Goal: Transaction & Acquisition: Purchase product/service

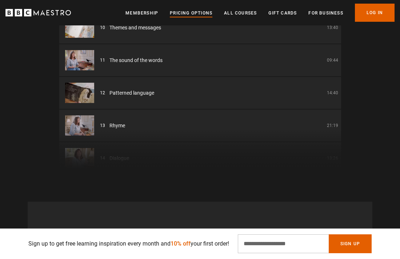
scroll to position [0, 217]
click at [201, 13] on link "Pricing Options" at bounding box center [191, 12] width 43 height 7
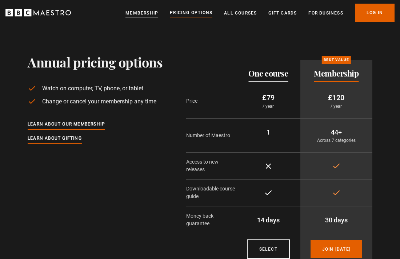
click at [153, 15] on link "Membership" at bounding box center [141, 12] width 33 height 7
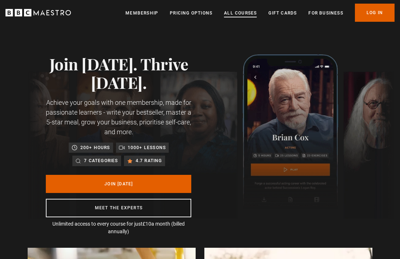
click at [237, 12] on link "All Courses" at bounding box center [240, 12] width 33 height 7
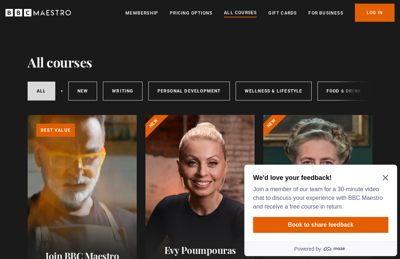
click at [387, 177] on icon "Close Maze Prompt" at bounding box center [385, 178] width 6 height 6
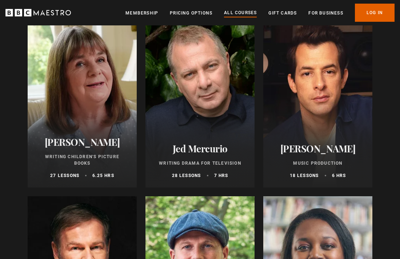
scroll to position [2116, 0]
click at [104, 148] on h2 "[PERSON_NAME]" at bounding box center [82, 142] width 92 height 11
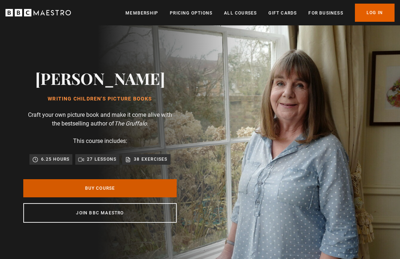
click at [127, 193] on link "Buy Course" at bounding box center [99, 188] width 153 height 18
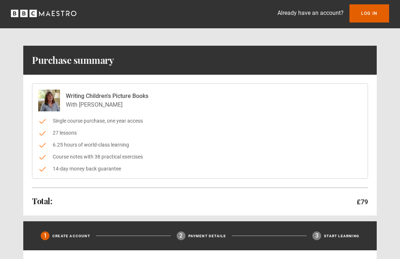
scroll to position [3, 0]
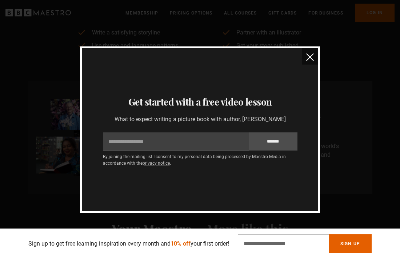
scroll to position [330, 0]
click at [304, 58] on button "close" at bounding box center [310, 56] width 16 height 16
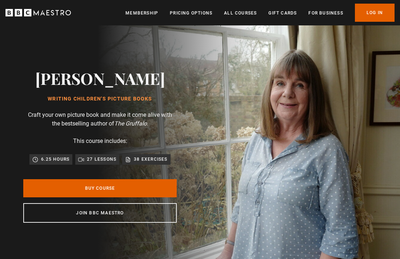
scroll to position [0, 1304]
